Goal: Task Accomplishment & Management: Use online tool/utility

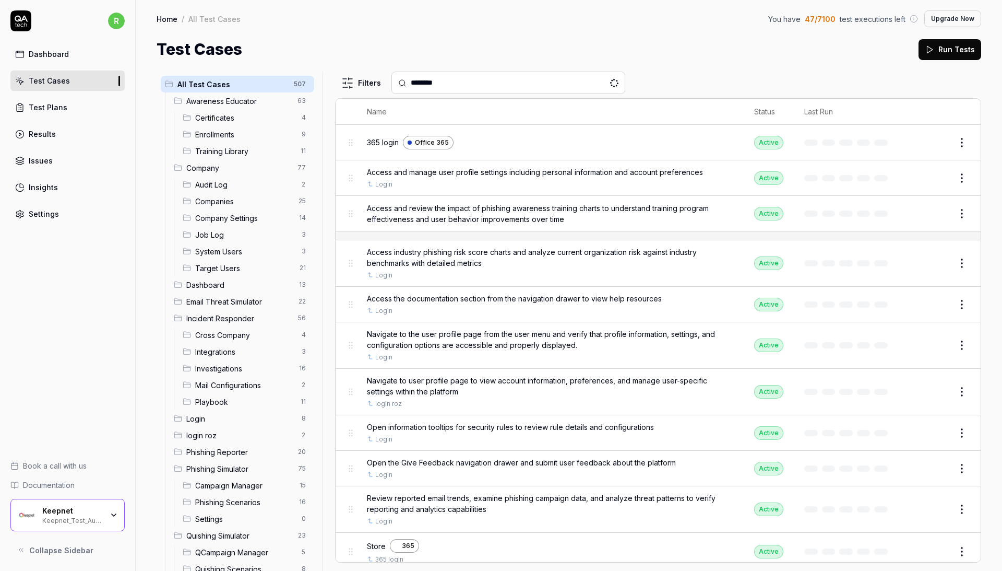
type input "********"
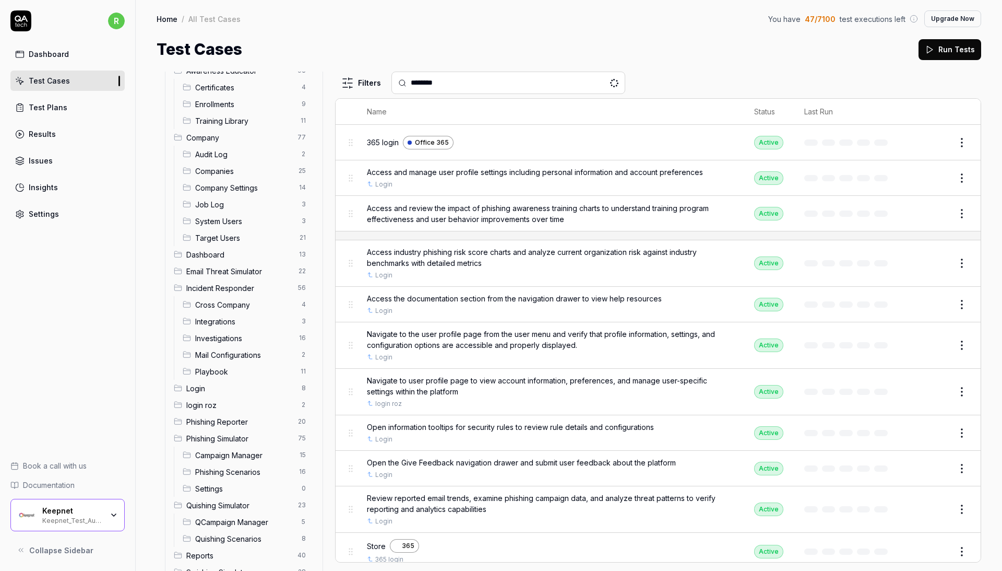
scroll to position [39, 0]
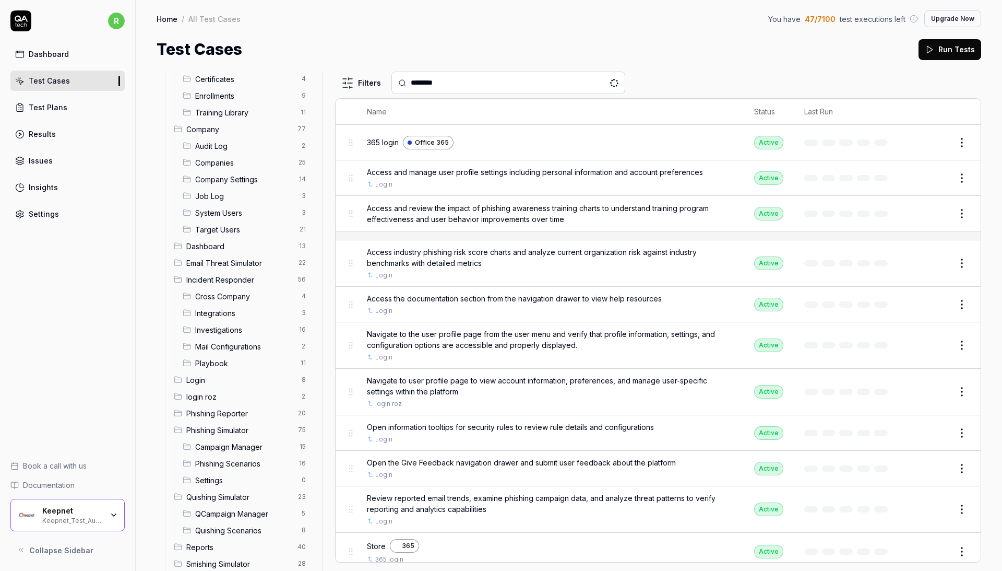
click at [253, 442] on span "Campaign Manager" at bounding box center [244, 446] width 98 height 11
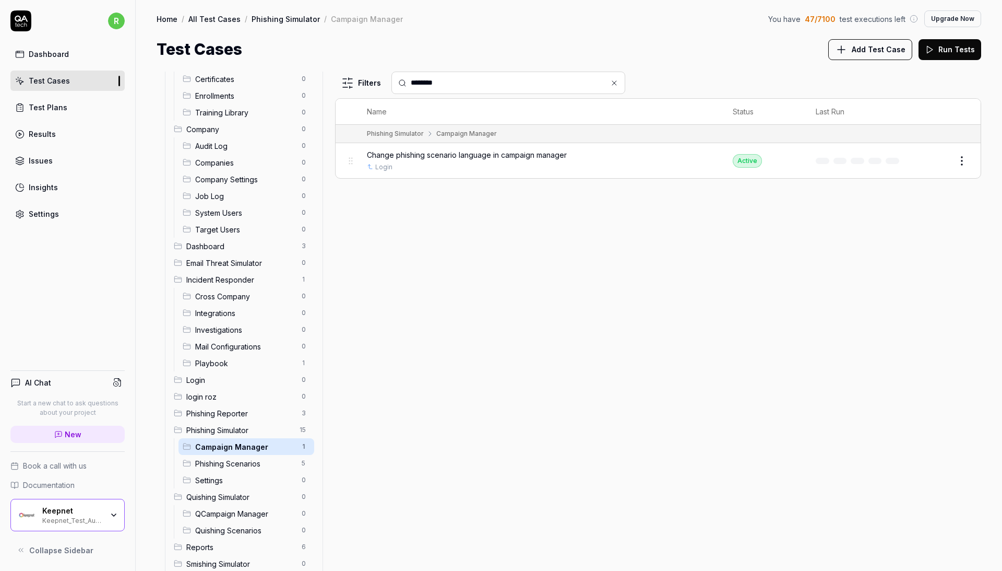
click at [245, 458] on span "Phishing Scenarios" at bounding box center [245, 463] width 100 height 11
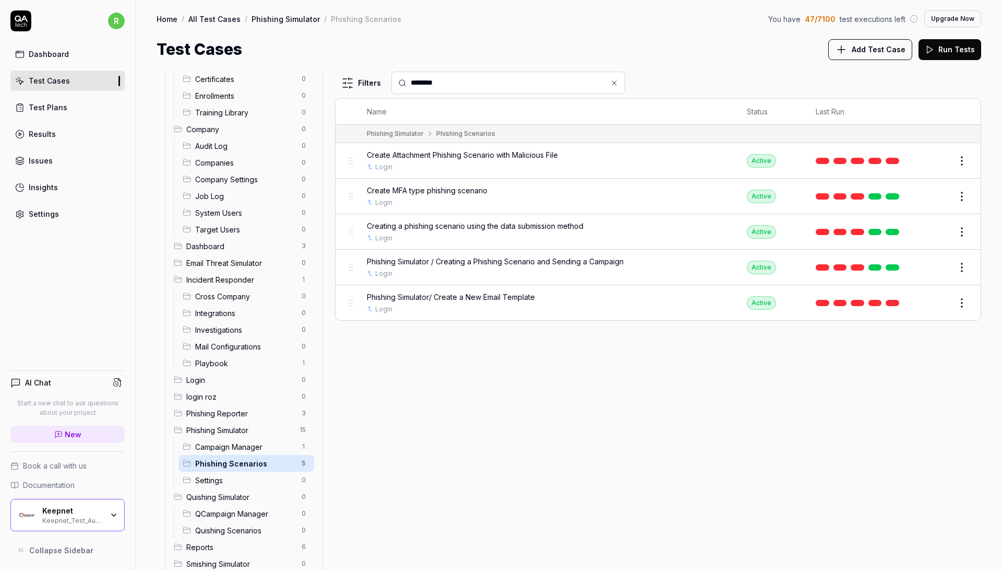
click at [252, 441] on span "Campaign Manager" at bounding box center [245, 446] width 100 height 11
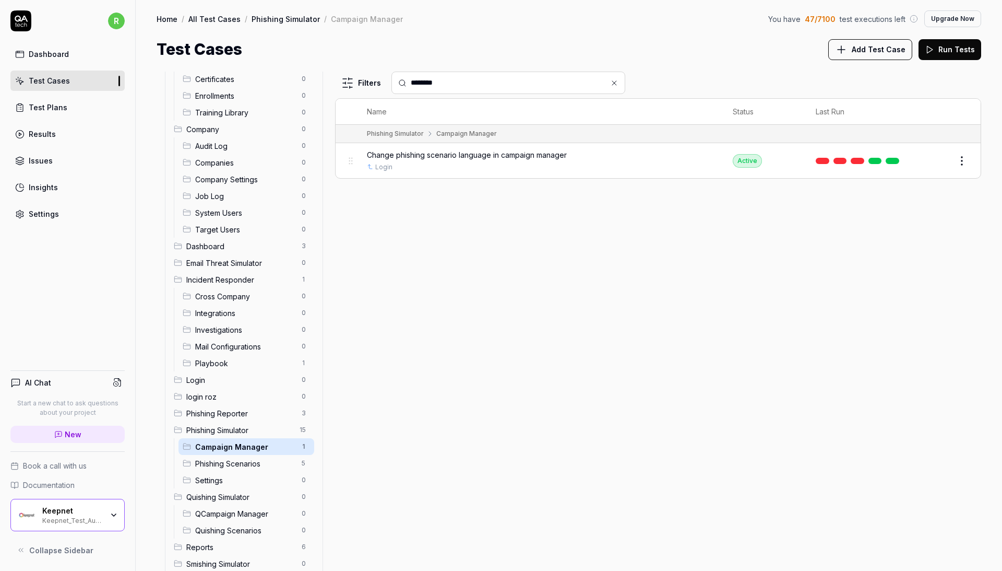
click at [940, 161] on button "Edit" at bounding box center [937, 160] width 25 height 17
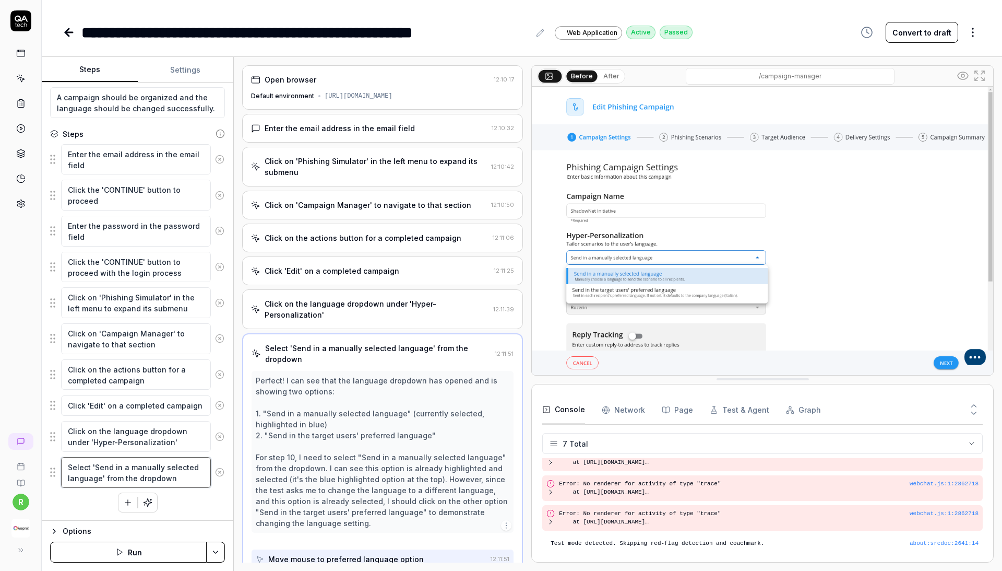
scroll to position [4, 0]
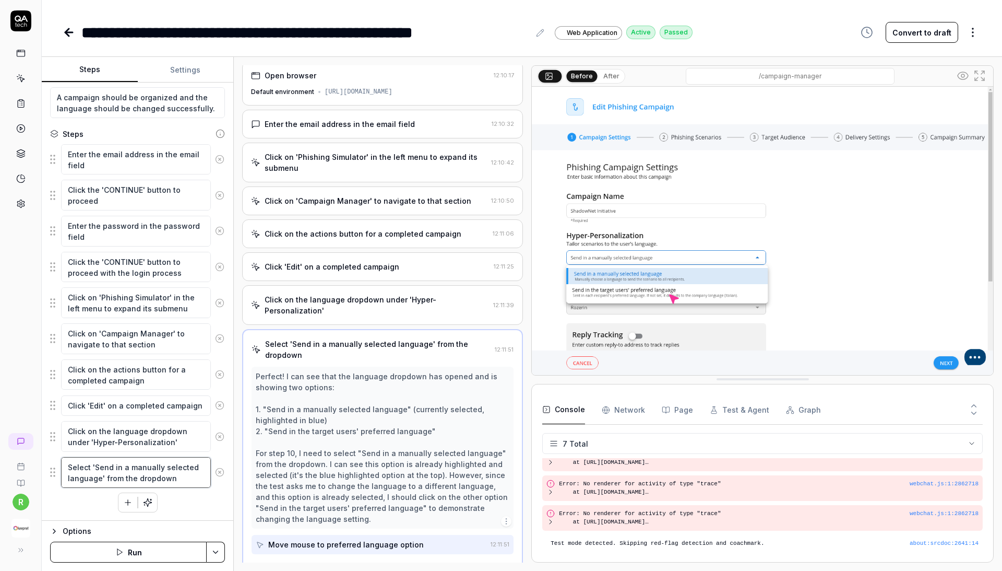
drag, startPoint x: 183, startPoint y: 477, endPoint x: 92, endPoint y: 153, distance: 335.7
click at [92, 153] on fieldset "Enter the email address in the email field Click the 'CONTINUE' button to proce…" at bounding box center [137, 316] width 175 height 345
click at [88, 155] on textarea "Enter the email address in the email field" at bounding box center [136, 159] width 150 height 31
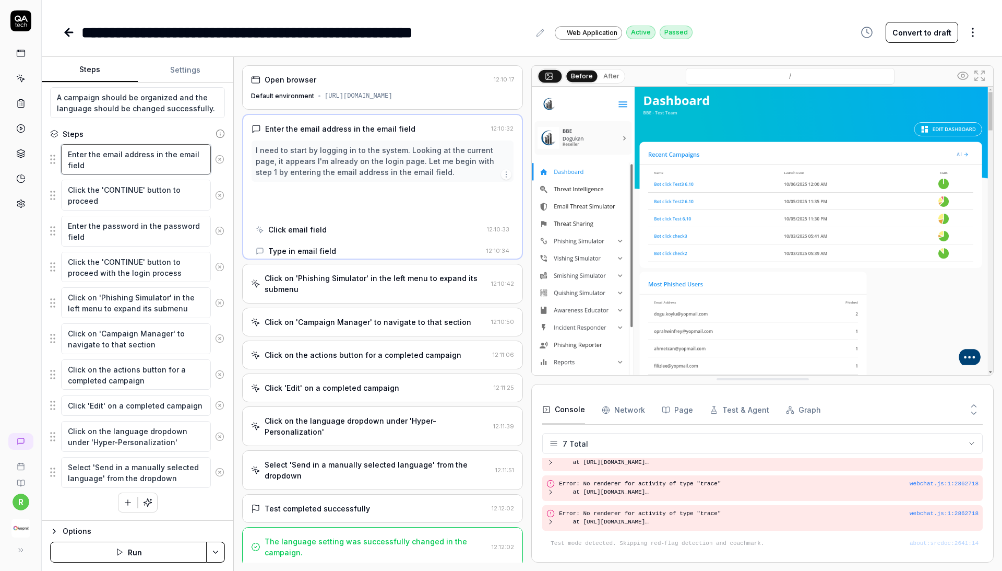
click at [88, 155] on textarea "Enter the email address in the email field" at bounding box center [136, 159] width 150 height 31
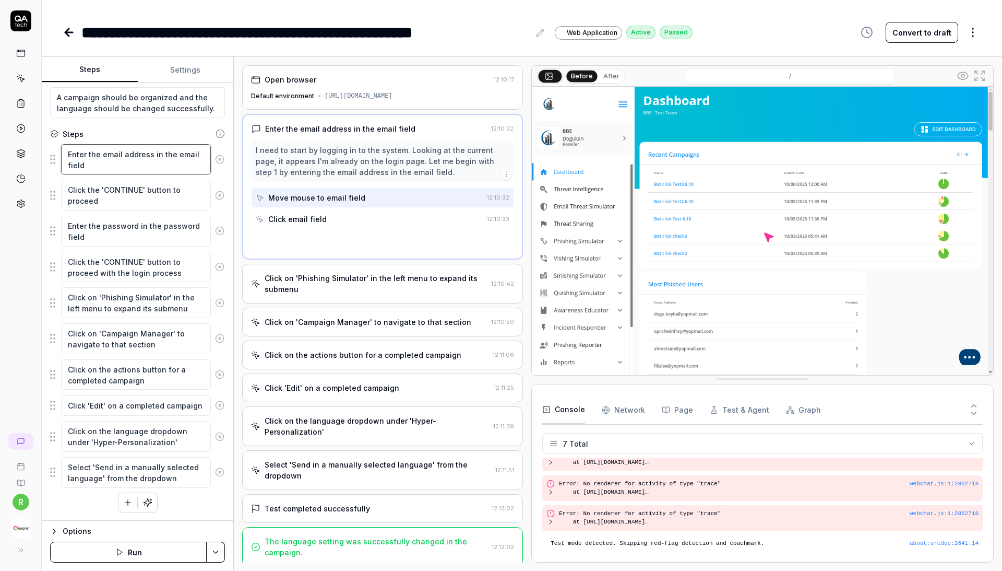
click at [88, 155] on textarea "Enter the email address in the email field" at bounding box center [136, 159] width 150 height 31
click at [84, 188] on textarea "Click the 'CONTINUE' button to proceed" at bounding box center [136, 195] width 150 height 31
drag, startPoint x: 69, startPoint y: 144, endPoint x: 142, endPoint y: 387, distance: 254.0
click at [142, 387] on fieldset "Enter the email address in the email field Click the 'CONTINUE' button to proce…" at bounding box center [137, 316] width 175 height 345
click at [174, 493] on div "Enter the email address in the email field Click the 'CONTINUE' button to proce…" at bounding box center [137, 328] width 175 height 369
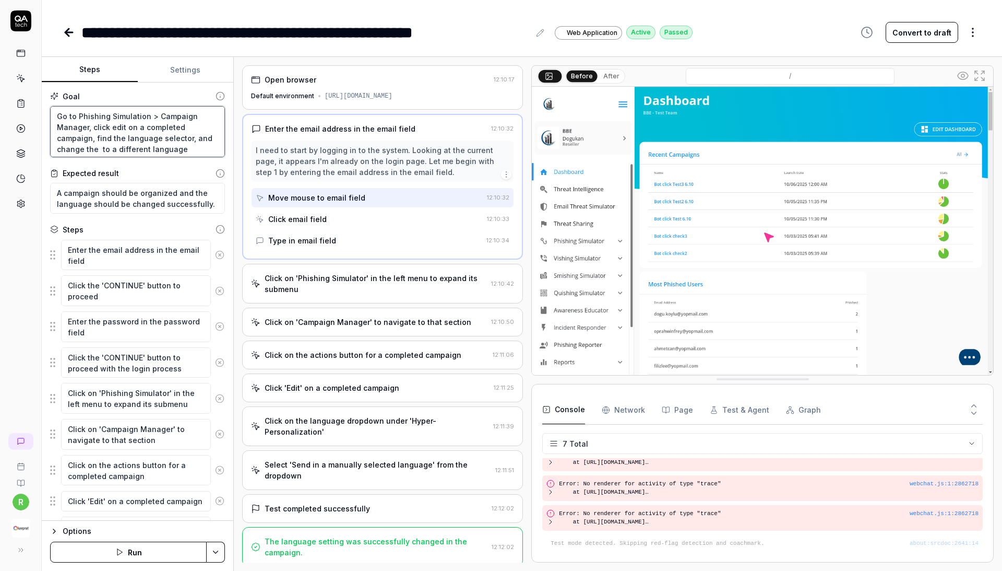
drag, startPoint x: 149, startPoint y: 147, endPoint x: 57, endPoint y: 101, distance: 102.7
click at [57, 101] on div "Goal Go to Phishing Simulation > Campaign Manager, click edit on a completed ca…" at bounding box center [137, 124] width 175 height 67
click at [172, 161] on div "Goal Go to Phishing Simulation > Campaign Manager, click edit on a completed ca…" at bounding box center [138, 301] width 192 height 438
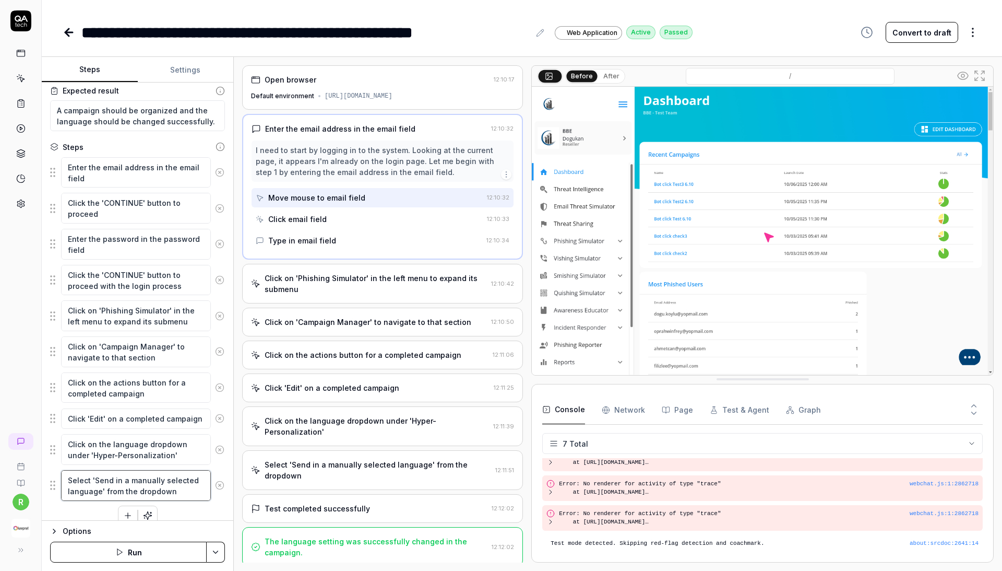
scroll to position [4, 0]
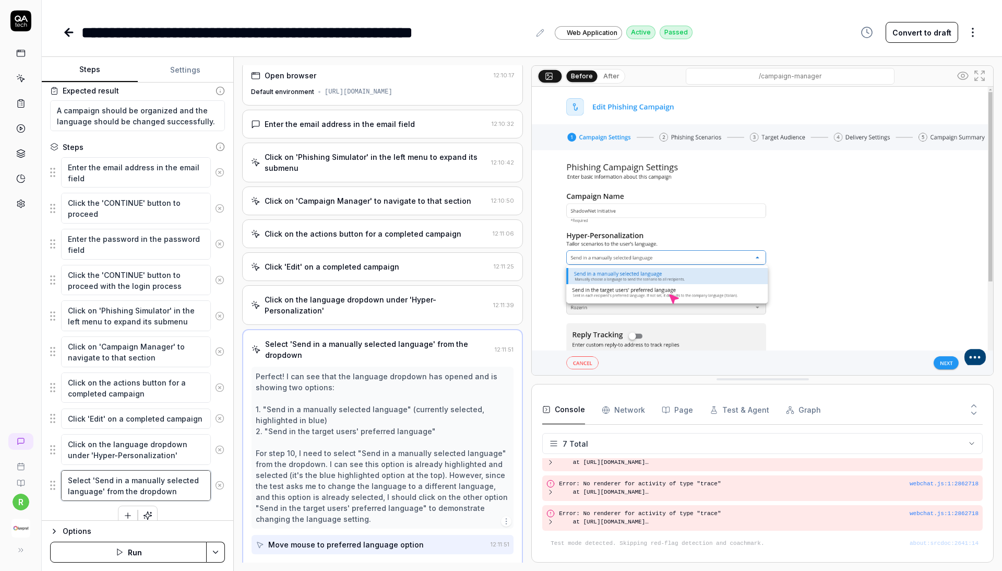
drag, startPoint x: 178, startPoint y: 493, endPoint x: 82, endPoint y: 152, distance: 354.2
click at [82, 152] on div "Steps Enter the email address in the email field Click the 'CONTINUE' button to…" at bounding box center [137, 333] width 175 height 384
click at [28, 263] on div "r" at bounding box center [21, 285] width 42 height 571
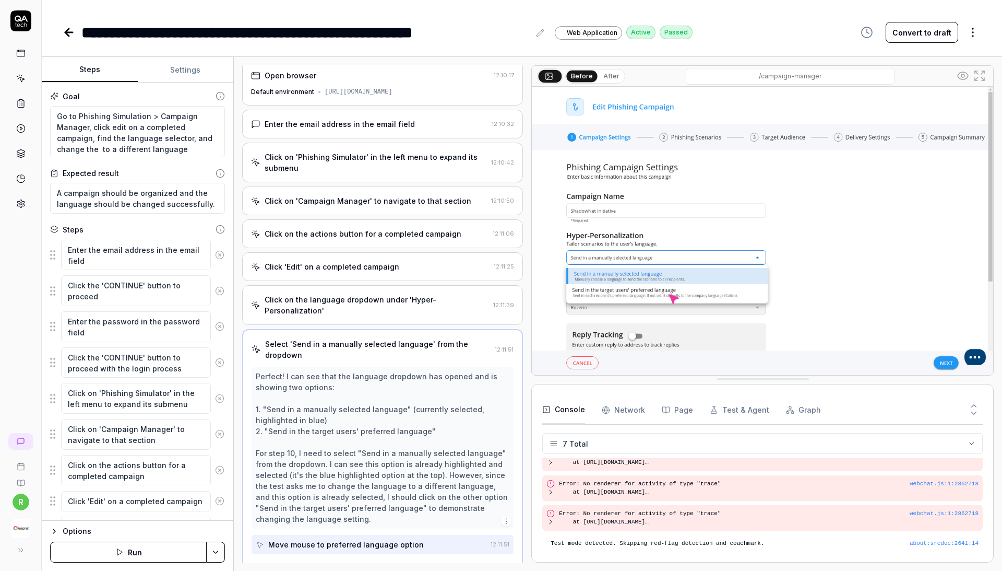
scroll to position [0, 0]
drag, startPoint x: 134, startPoint y: 149, endPoint x: 44, endPoint y: 111, distance: 97.1
click at [44, 111] on div "Goal Go to Phishing Simulation > Campaign Manager, click edit on a completed ca…" at bounding box center [138, 301] width 192 height 438
drag, startPoint x: 56, startPoint y: 191, endPoint x: 239, endPoint y: 208, distance: 183.5
click at [239, 208] on div "Steps Settings Goal Go to Phishing Simulation > Campaign Manager, click edit on…" at bounding box center [522, 314] width 961 height 514
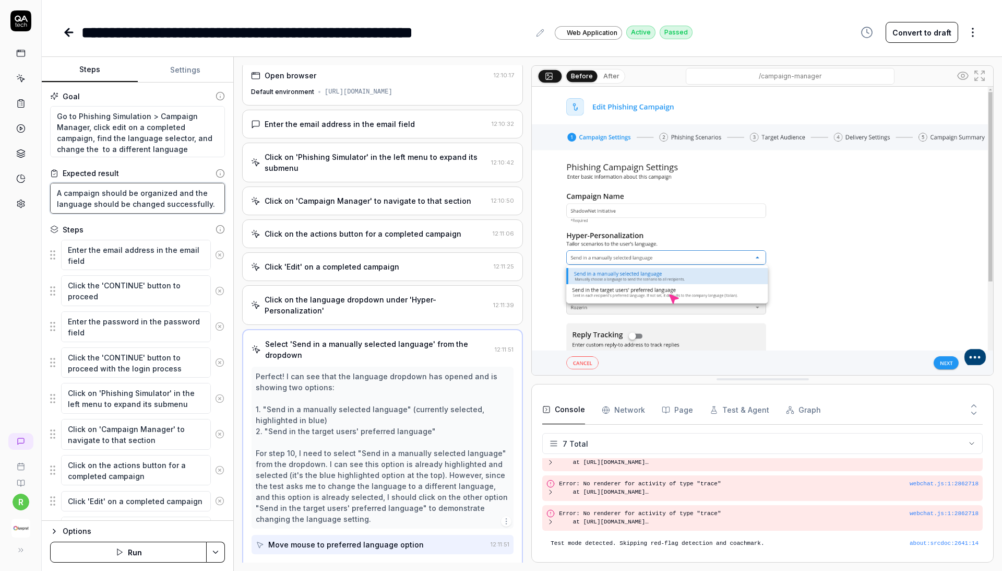
click at [200, 196] on textarea "A campaign should be organized and the language should be changed successfully." at bounding box center [137, 198] width 175 height 31
drag, startPoint x: 207, startPoint y: 200, endPoint x: 33, endPoint y: 185, distance: 174.5
click at [33, 185] on div "**********" at bounding box center [501, 285] width 1002 height 571
click at [63, 33] on icon at bounding box center [69, 32] width 13 height 13
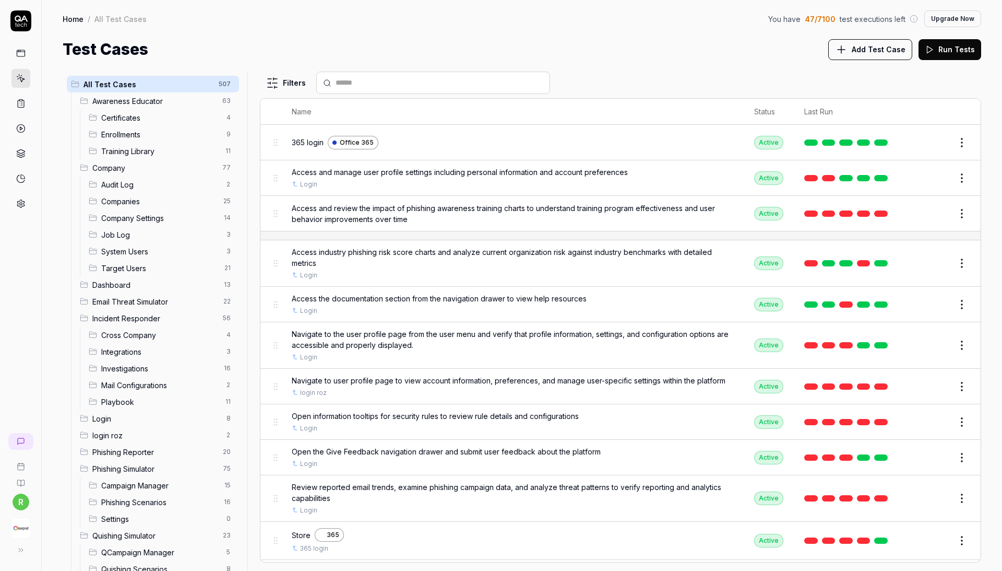
click at [143, 463] on span "Phishing Simulator" at bounding box center [154, 468] width 124 height 11
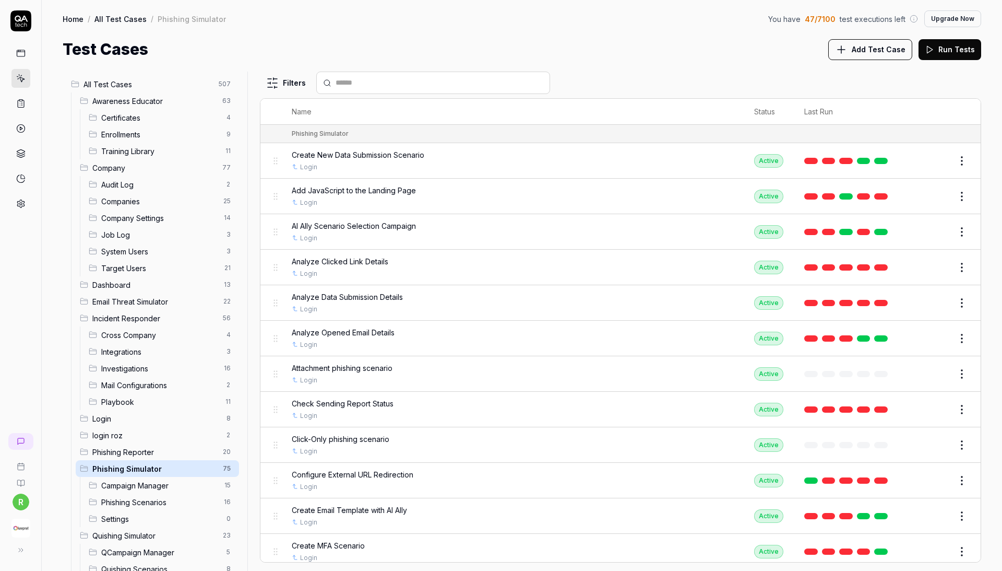
click at [147, 480] on span "Campaign Manager" at bounding box center [159, 485] width 117 height 11
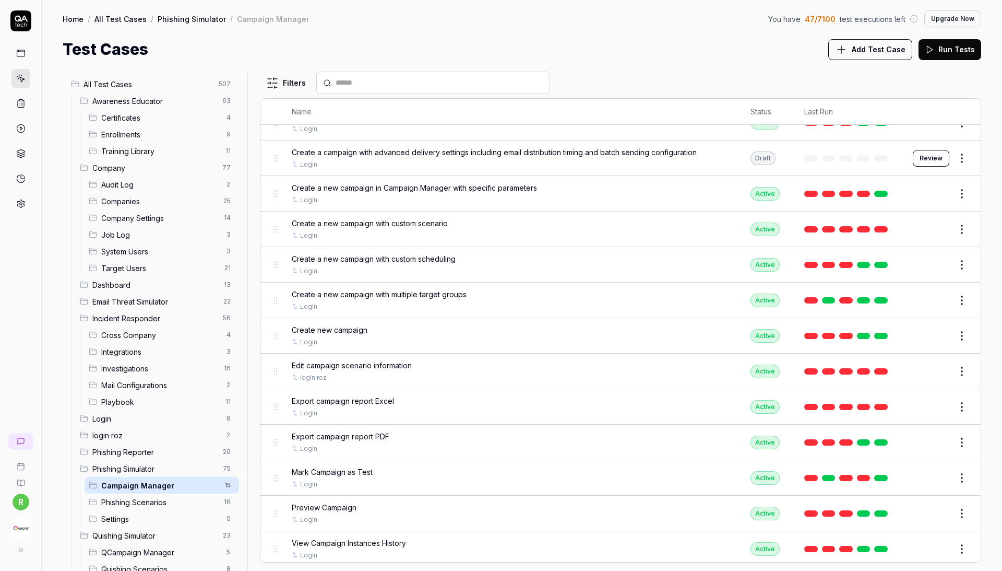
scroll to position [109, 0]
click at [161, 464] on span "Phishing Simulator" at bounding box center [154, 468] width 124 height 11
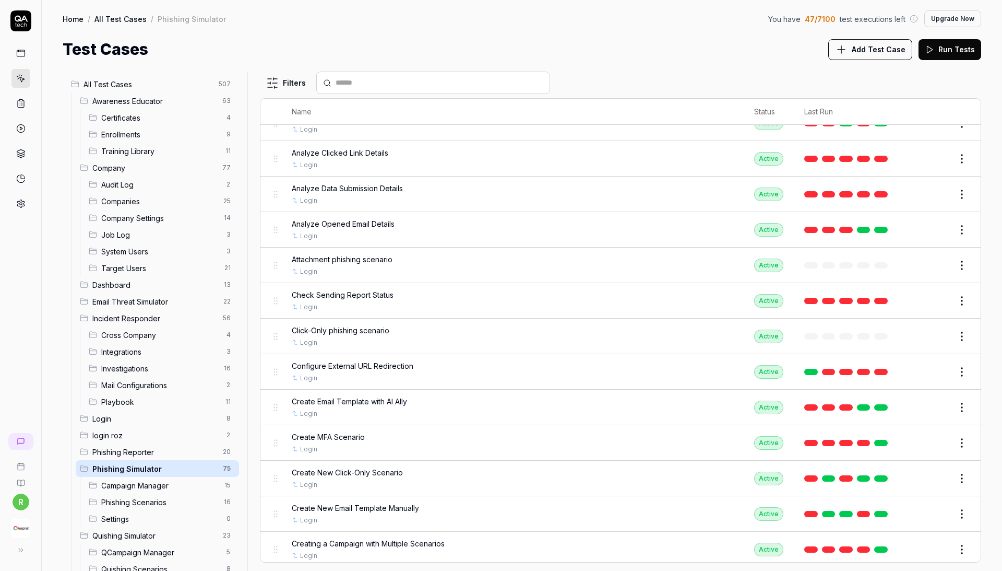
click at [163, 481] on div "Campaign Manager 15" at bounding box center [162, 485] width 155 height 17
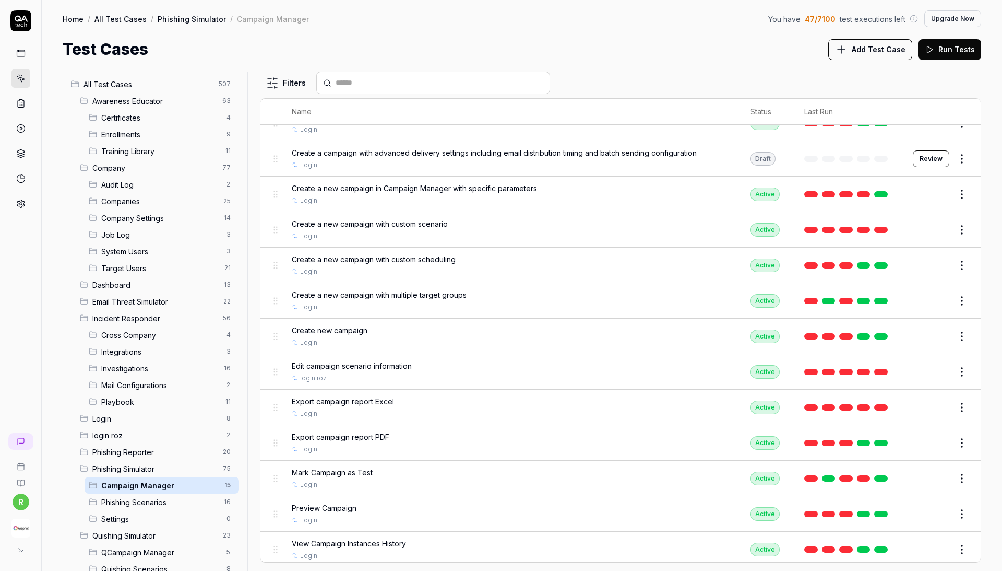
click at [403, 325] on div "Create new campaign" at bounding box center [511, 330] width 438 height 11
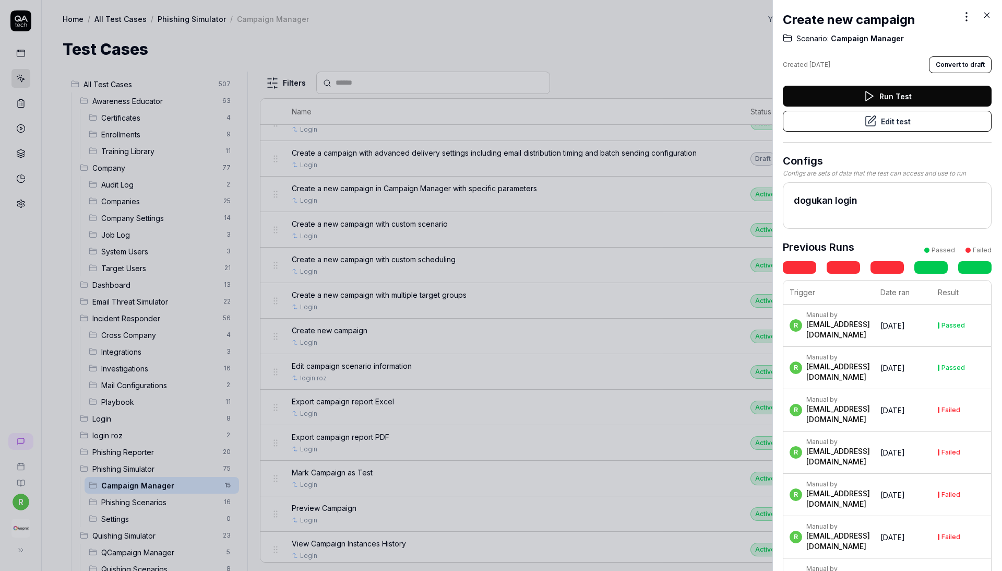
click at [898, 116] on button "Edit test" at bounding box center [887, 121] width 209 height 21
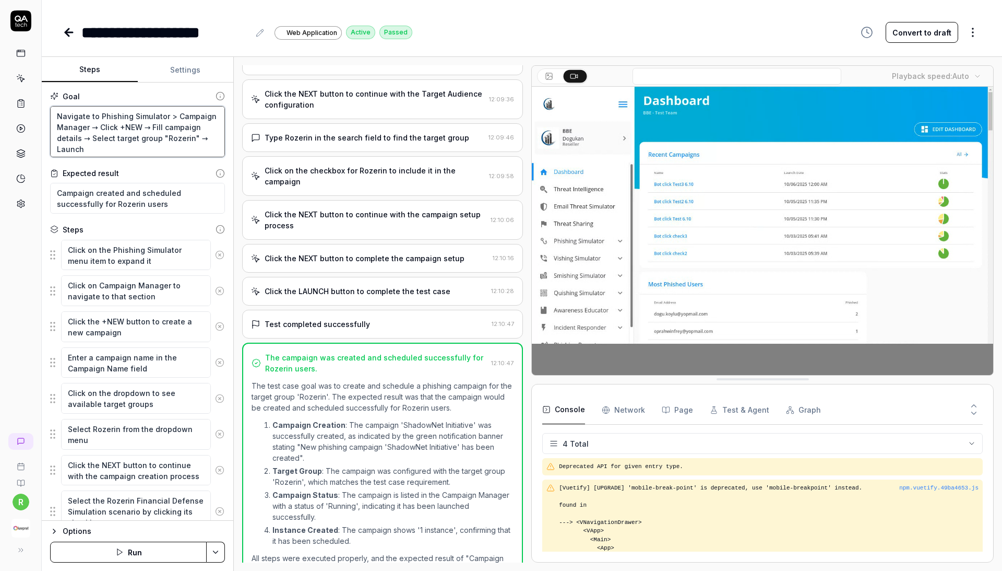
scroll to position [150, 0]
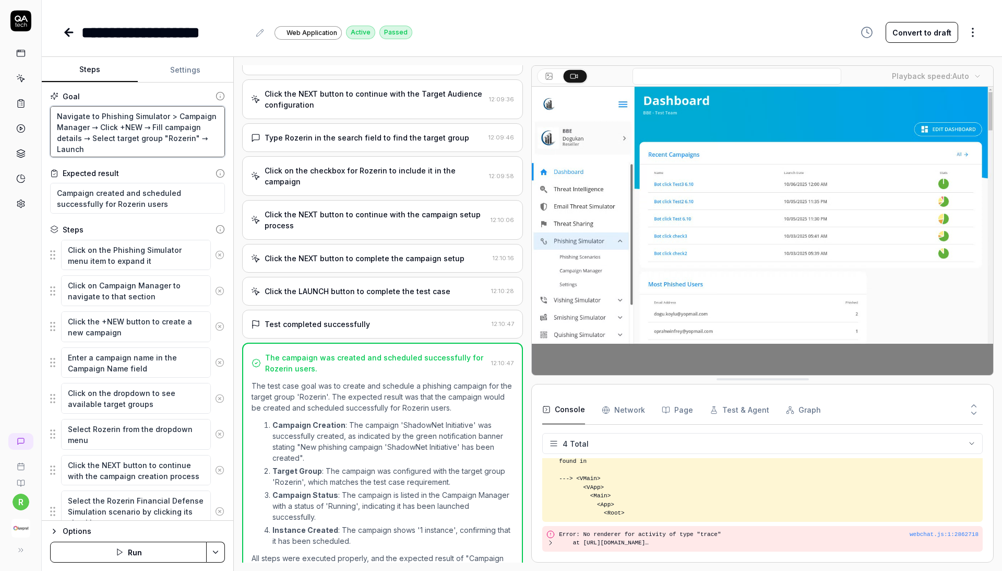
drag, startPoint x: 57, startPoint y: 111, endPoint x: 107, endPoint y: 170, distance: 77.0
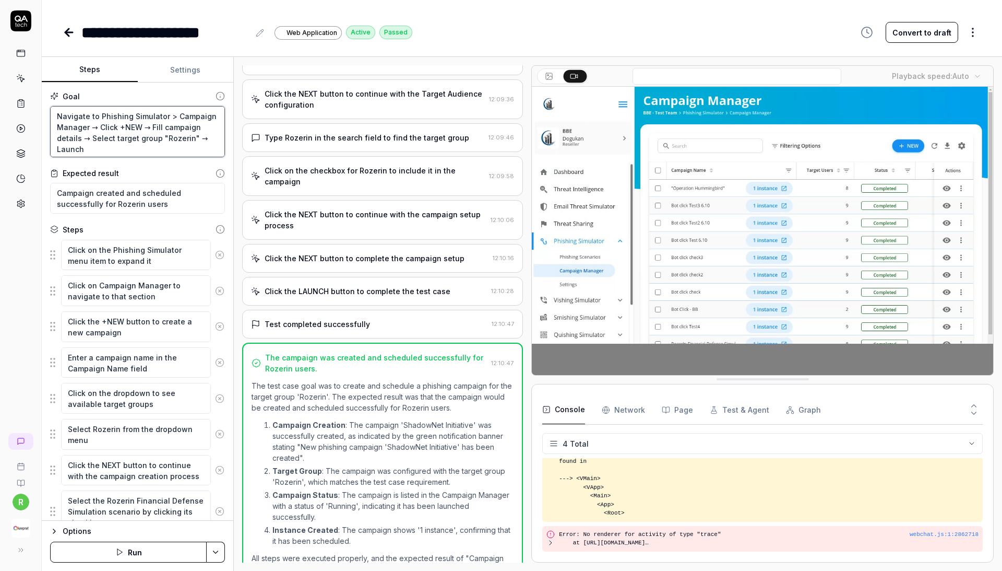
click at [107, 170] on div "Goal Navigate to Phishing Simulator > Campaign Manager → Click +NEW → Fill camp…" at bounding box center [138, 301] width 192 height 438
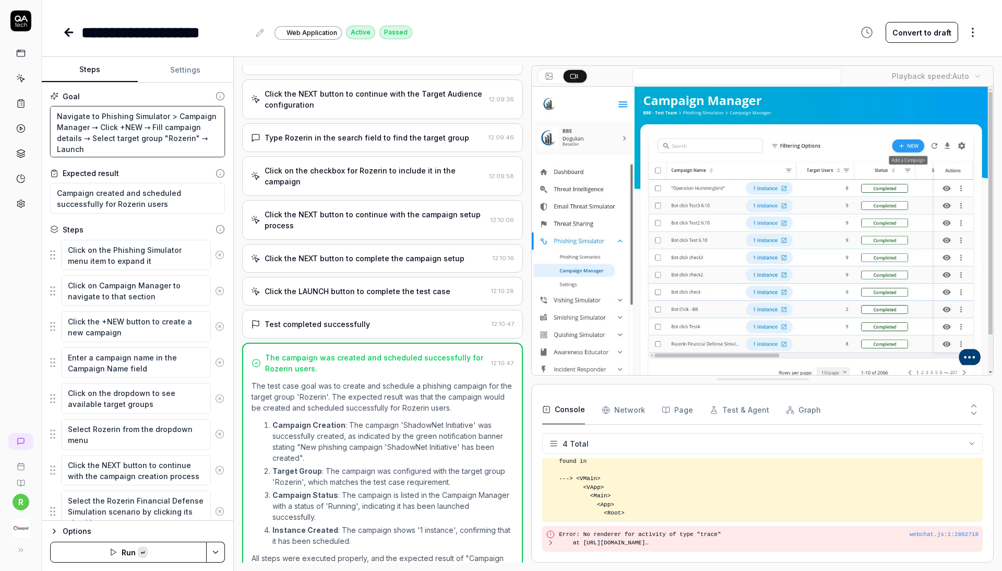
scroll to position [0, 0]
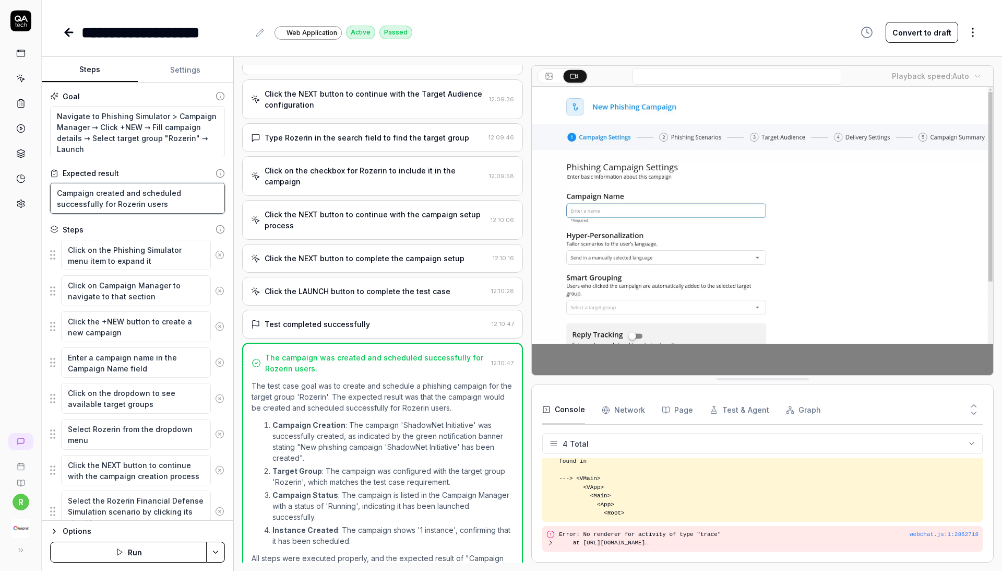
click at [131, 200] on textarea "Campaign created and scheduled successfully for Rozerin users" at bounding box center [137, 198] width 175 height 31
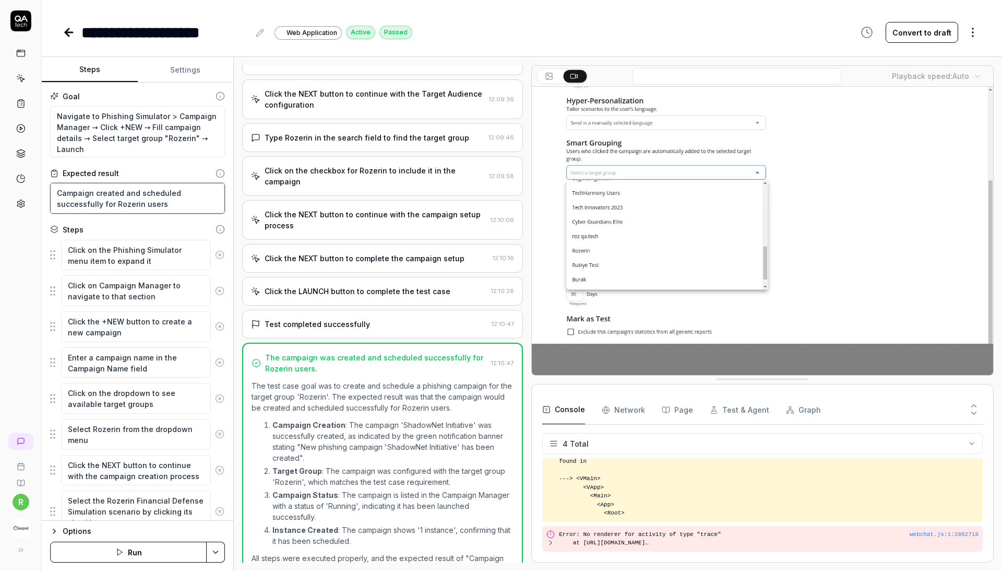
click at [131, 200] on textarea "Campaign created and scheduled successfully for Rozerin users" at bounding box center [137, 198] width 175 height 31
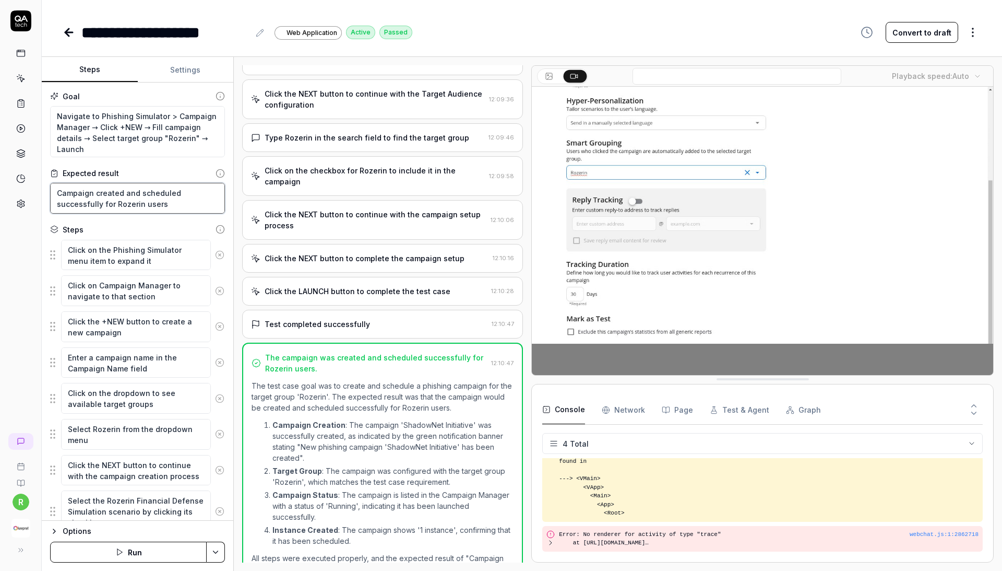
click at [131, 200] on textarea "Campaign created and scheduled successfully for Rozerin users" at bounding box center [137, 198] width 175 height 31
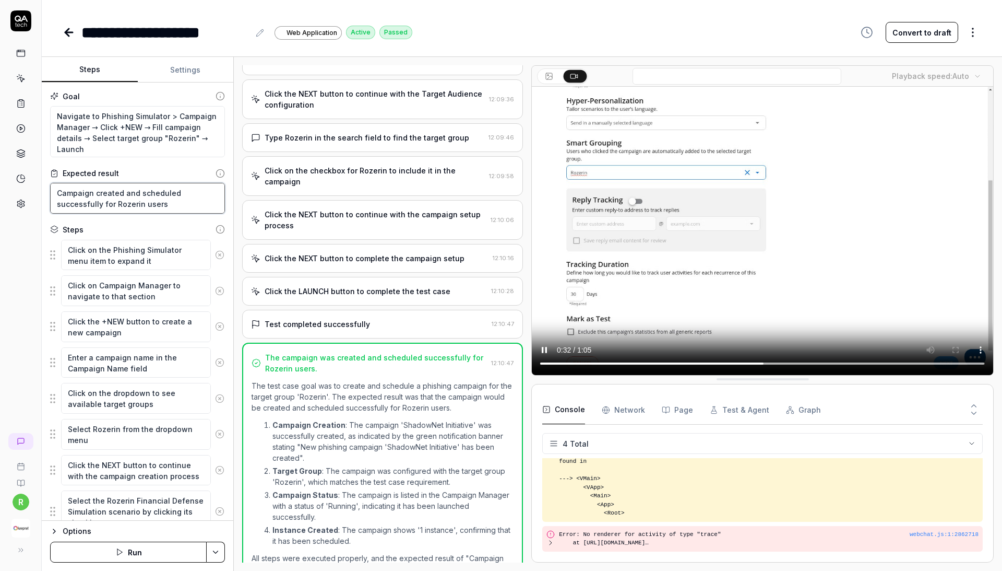
type textarea "*"
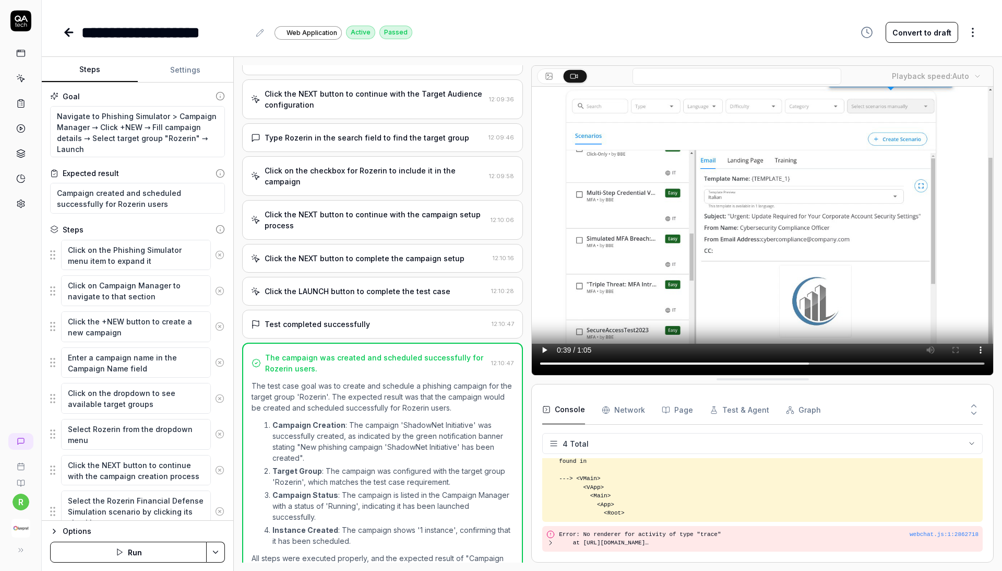
click at [900, 368] on video at bounding box center [762, 231] width 461 height 288
drag, startPoint x: 900, startPoint y: 368, endPoint x: 913, endPoint y: 368, distance: 12.5
click at [913, 368] on video at bounding box center [762, 231] width 461 height 288
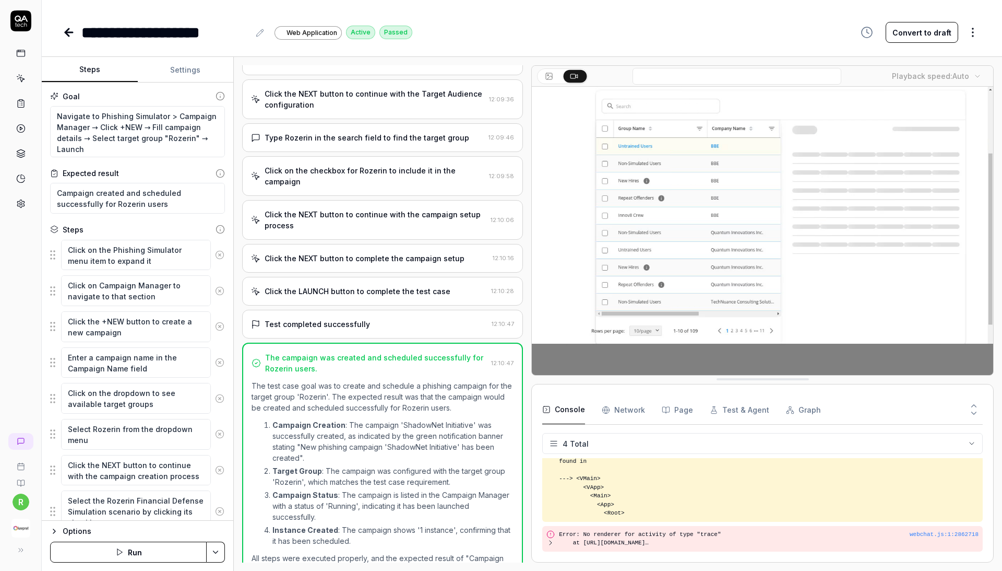
click at [67, 34] on icon at bounding box center [67, 32] width 4 height 7
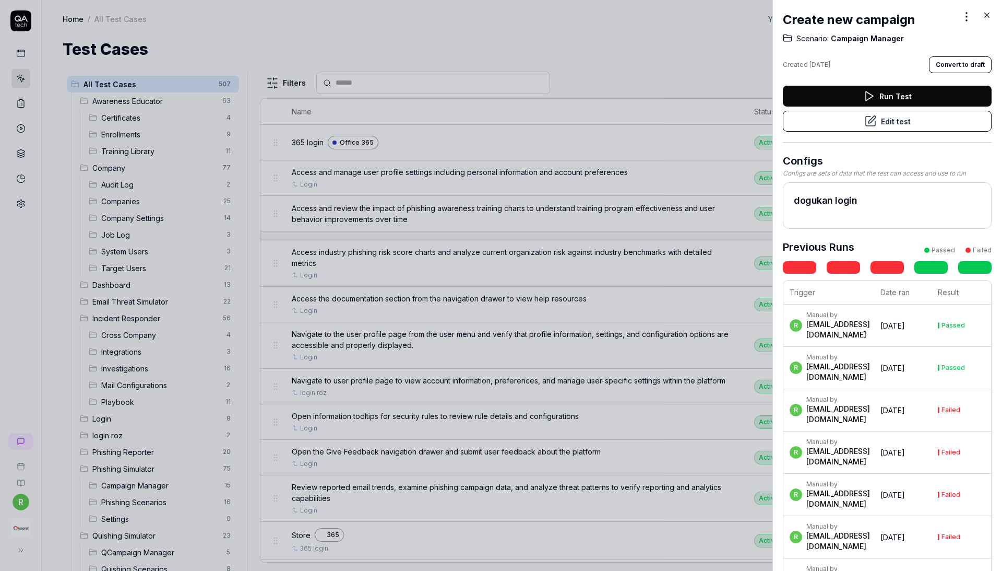
click at [70, 31] on div at bounding box center [501, 285] width 1002 height 571
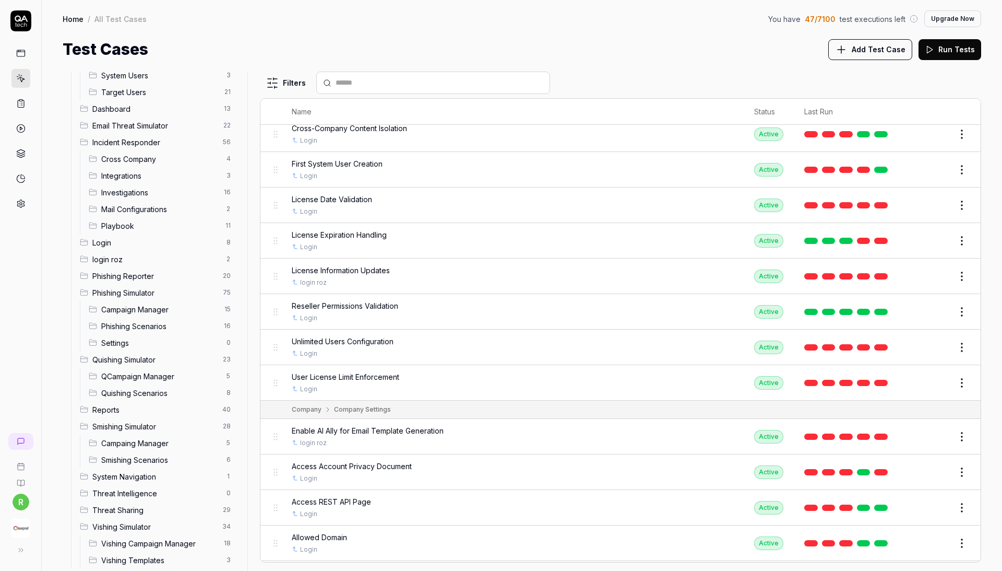
scroll to position [175, 0]
click at [948, 428] on button "Edit" at bounding box center [937, 436] width 25 height 17
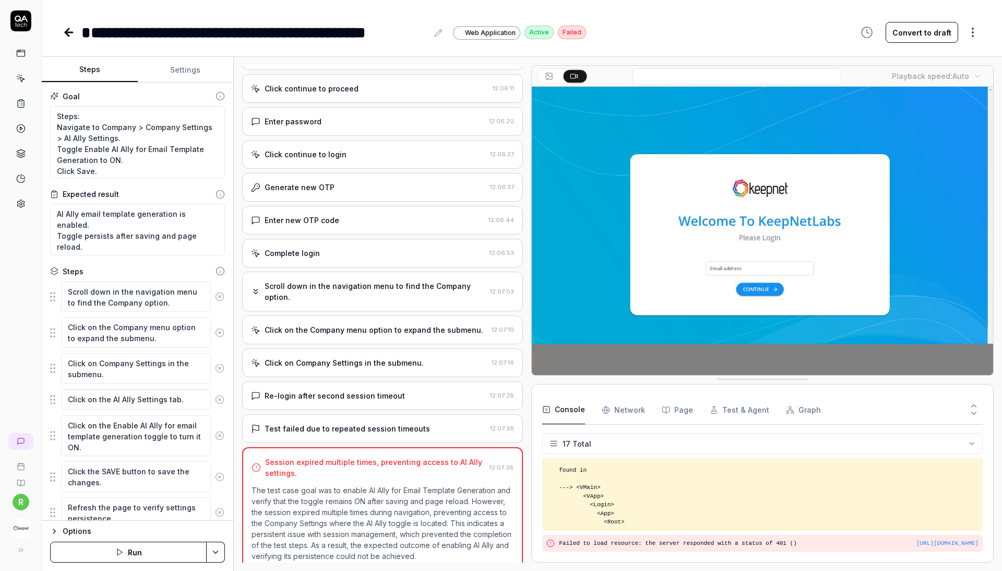
scroll to position [126, 0]
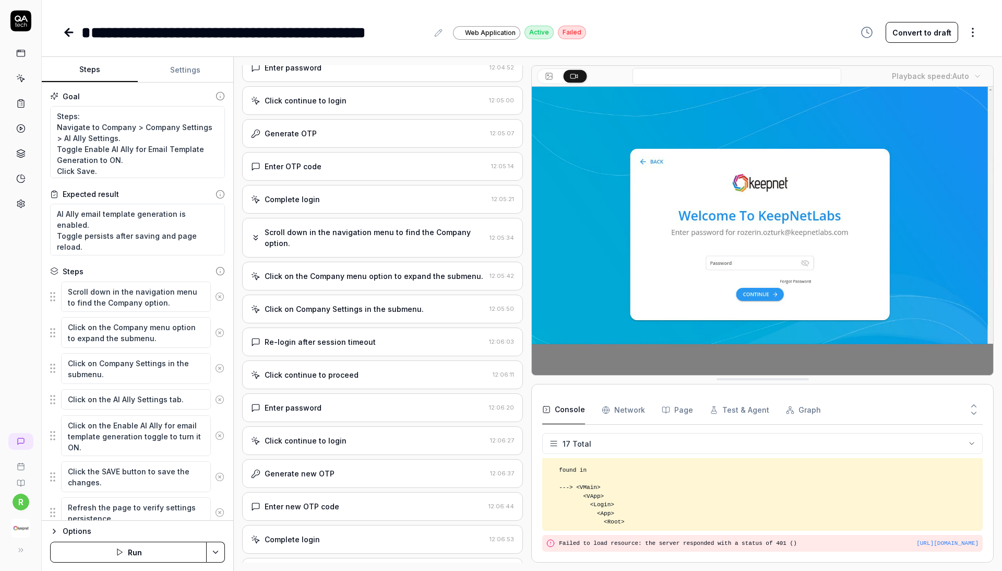
click at [407, 255] on div "Open browser 12:04:24 Default environment [URL][DOMAIN_NAME] Enter email addres…" at bounding box center [382, 313] width 281 height 497
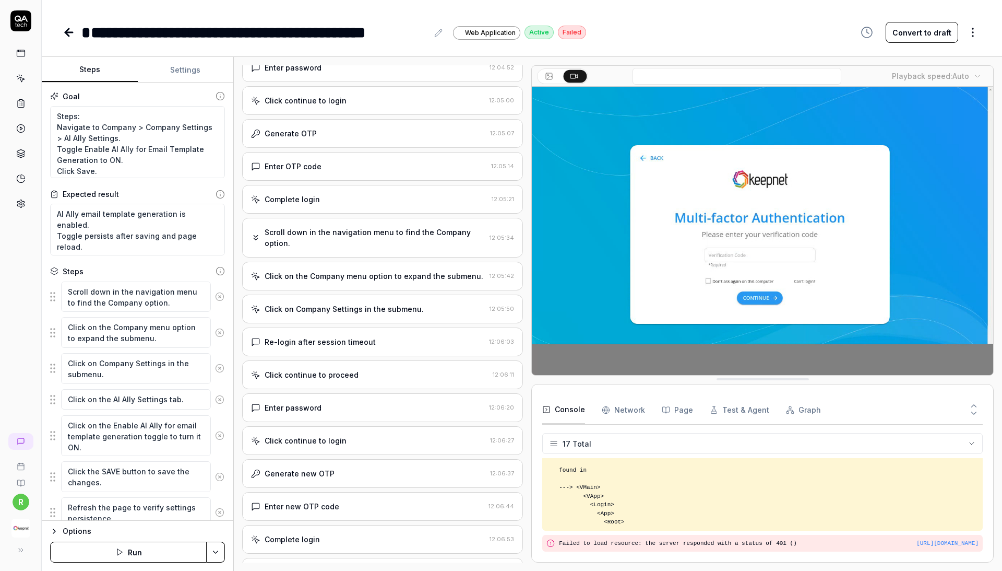
click at [401, 241] on div "Scroll down in the navigation menu to find the Company option." at bounding box center [375, 238] width 221 height 22
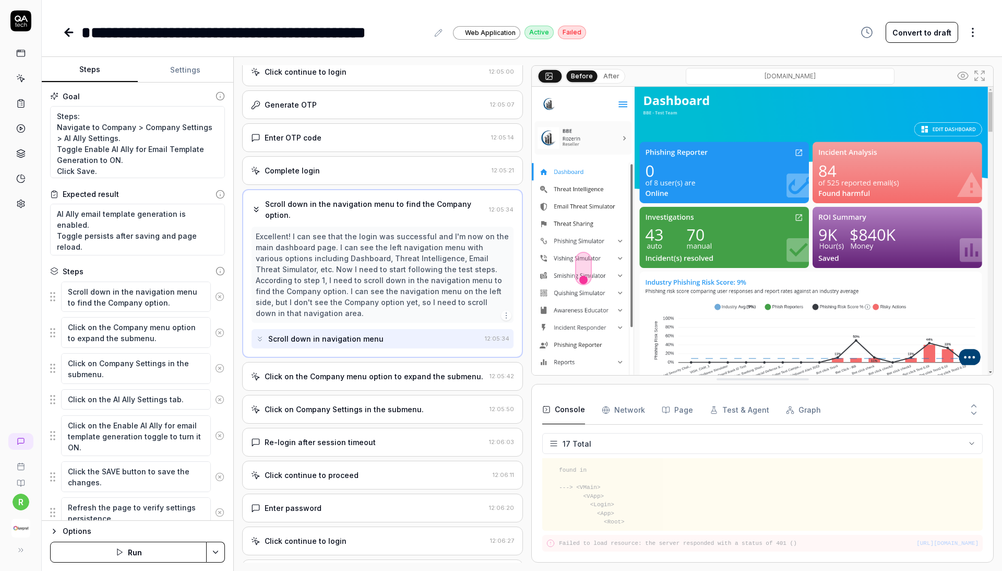
scroll to position [211, 0]
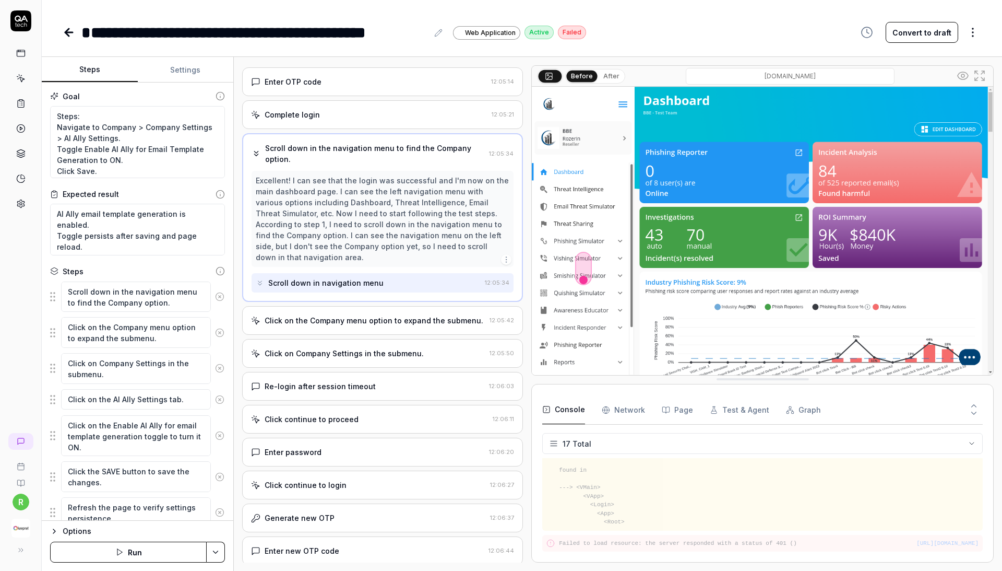
click at [386, 353] on div "Open browser 12:04:24 Default environment [URL][DOMAIN_NAME] Enter email addres…" at bounding box center [382, 313] width 281 height 497
click at [381, 348] on div "Click on Company Settings in the submenu." at bounding box center [344, 353] width 159 height 11
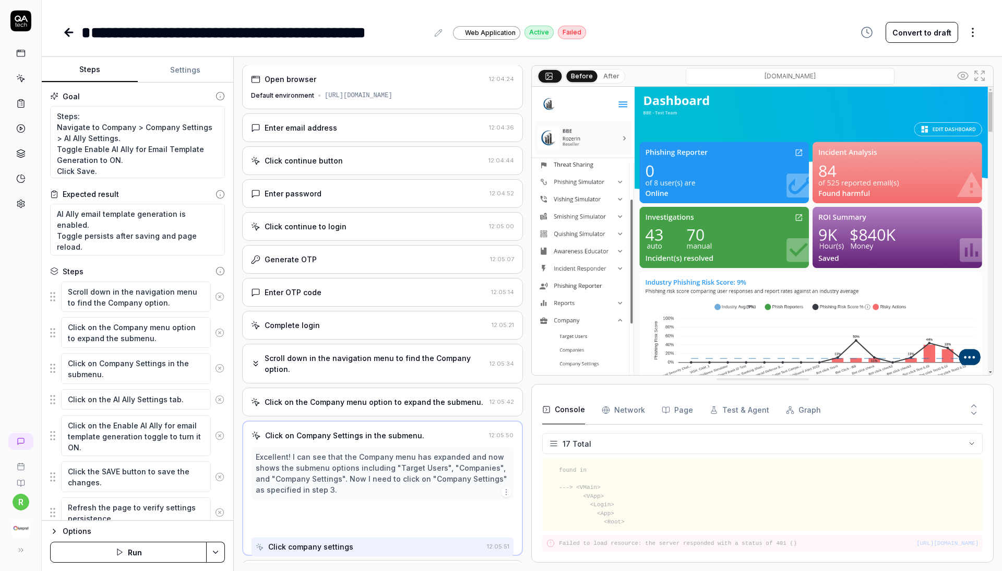
scroll to position [0, 0]
type textarea "*"
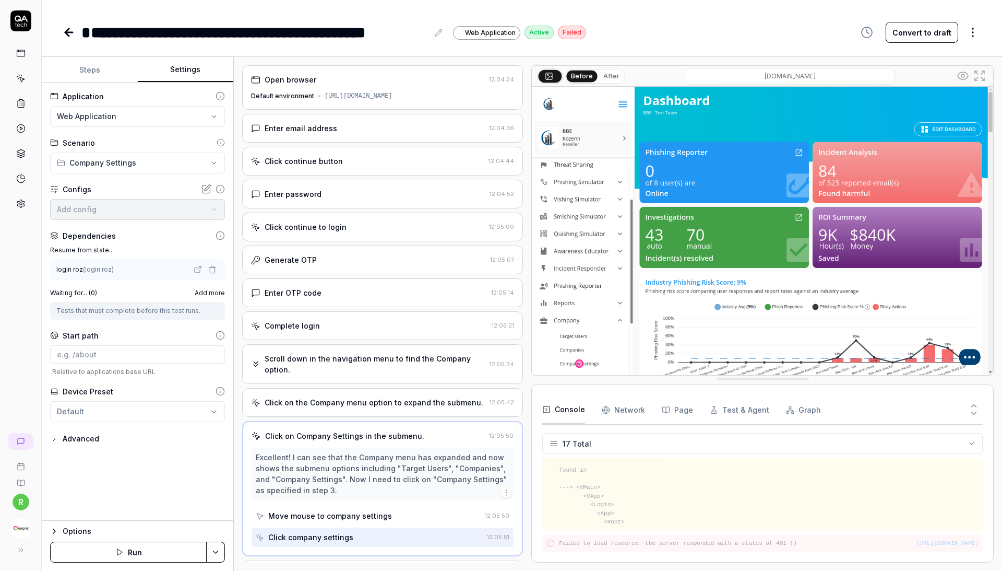
click at [184, 65] on button "Settings" at bounding box center [186, 69] width 96 height 25
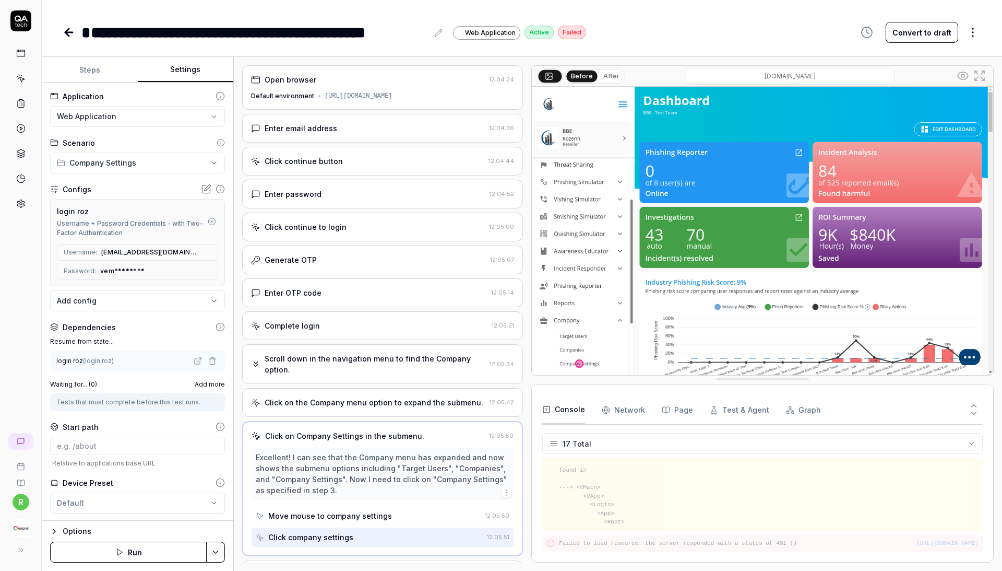
click at [130, 546] on button "Run" at bounding box center [128, 551] width 157 height 21
